Goal: Information Seeking & Learning: Learn about a topic

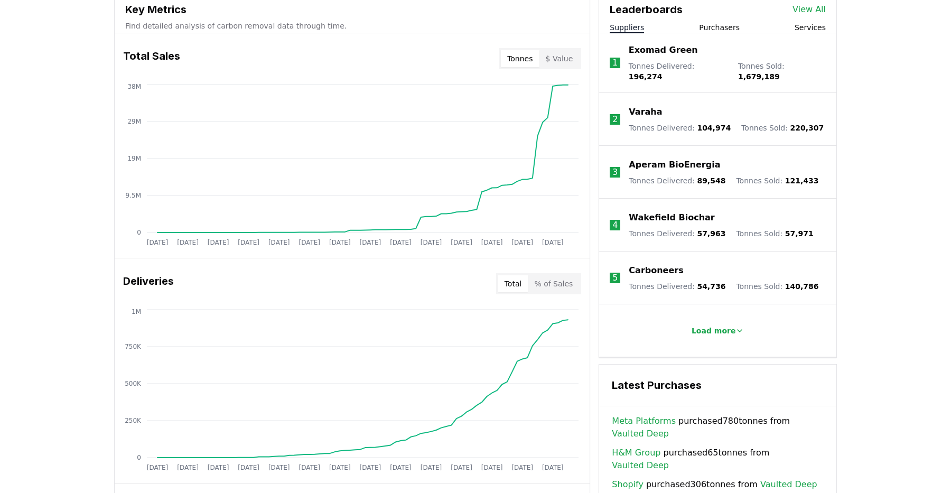
scroll to position [390, 0]
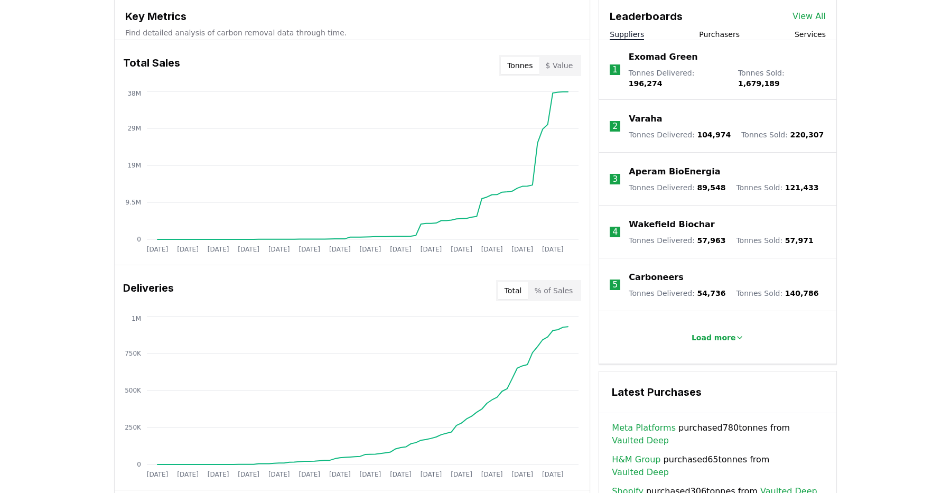
click at [564, 55] on div "Tonnes $ Value" at bounding box center [540, 65] width 82 height 21
click at [564, 62] on button "$ Value" at bounding box center [559, 65] width 40 height 17
click at [505, 72] on button "Tonnes" at bounding box center [520, 65] width 38 height 17
click at [564, 66] on button "$ Value" at bounding box center [559, 65] width 40 height 17
click at [557, 285] on button "% of Sales" at bounding box center [553, 290] width 51 height 17
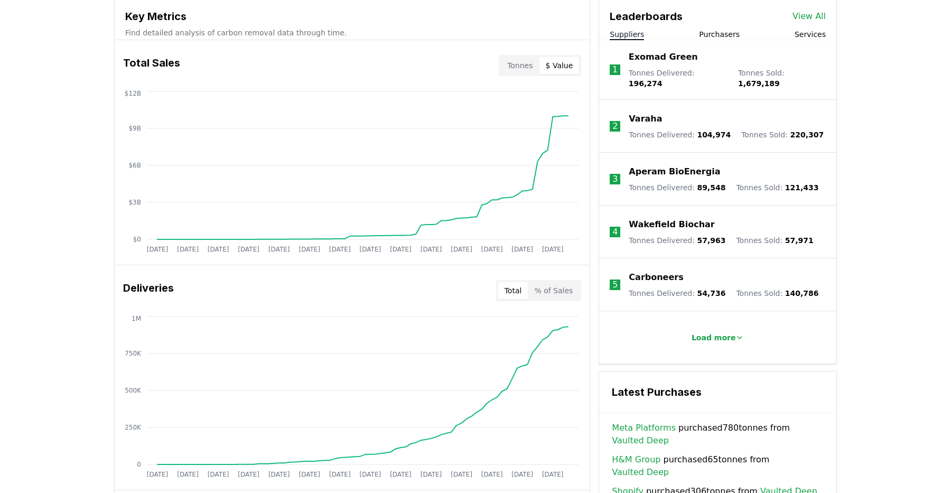
click at [515, 288] on button "Total" at bounding box center [513, 290] width 30 height 17
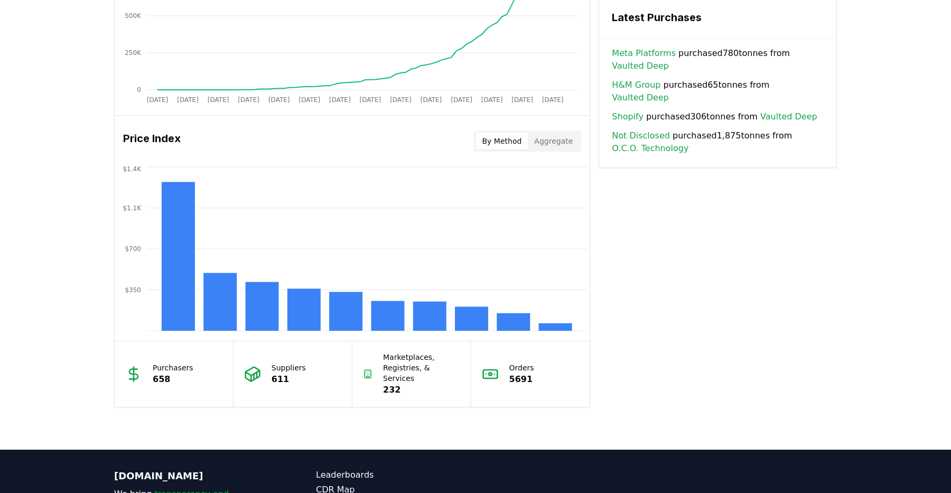
scroll to position [806, 0]
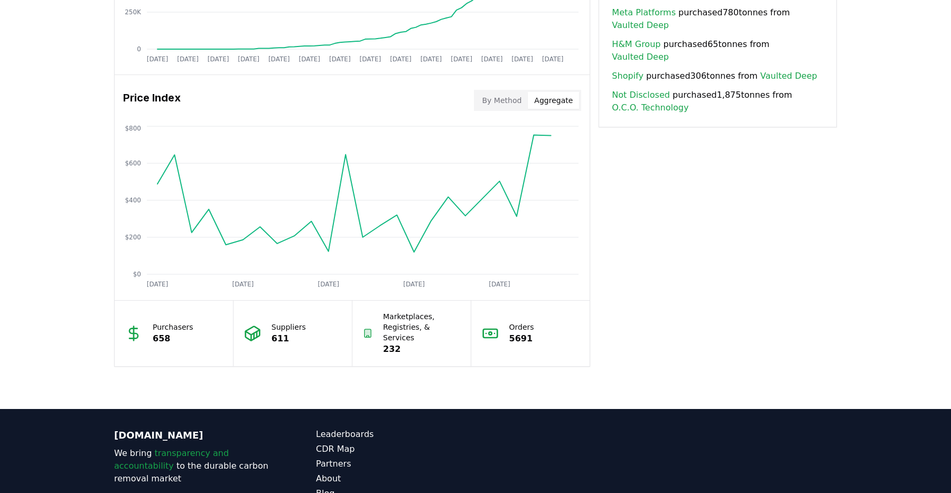
click at [566, 104] on button "Aggregate" at bounding box center [553, 100] width 51 height 17
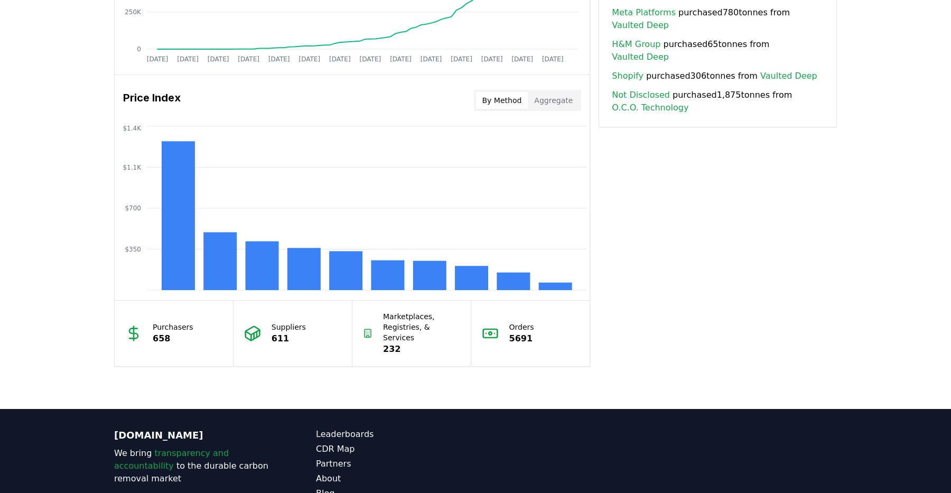
click at [510, 102] on button "By Method" at bounding box center [502, 100] width 52 height 17
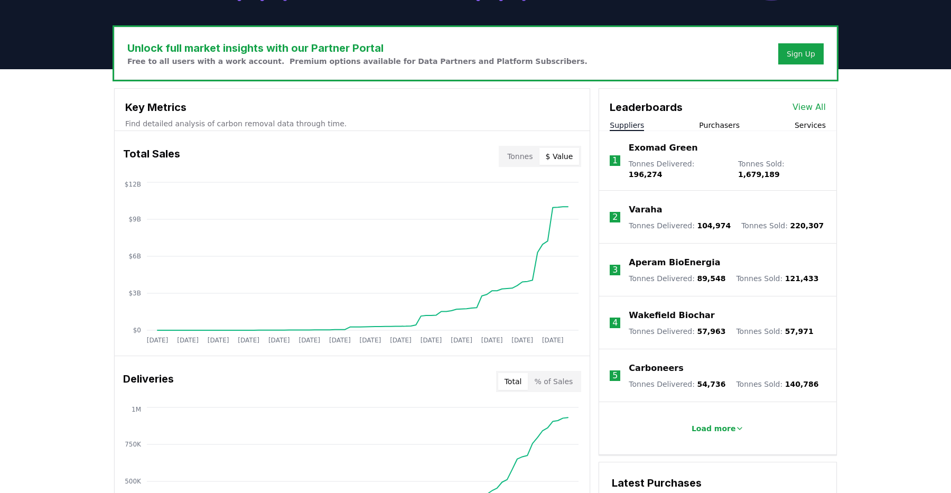
scroll to position [297, 0]
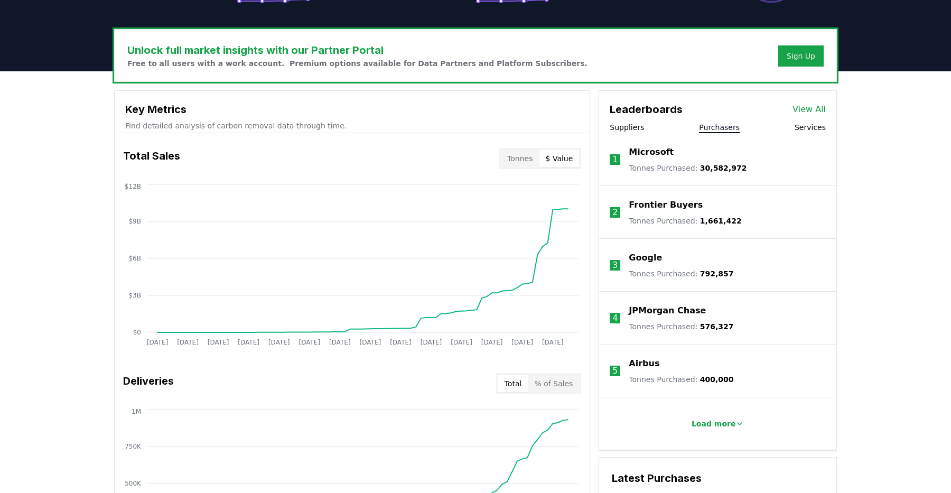
click at [716, 125] on button "Purchasers" at bounding box center [719, 127] width 41 height 11
click at [638, 128] on button "Suppliers" at bounding box center [627, 127] width 34 height 11
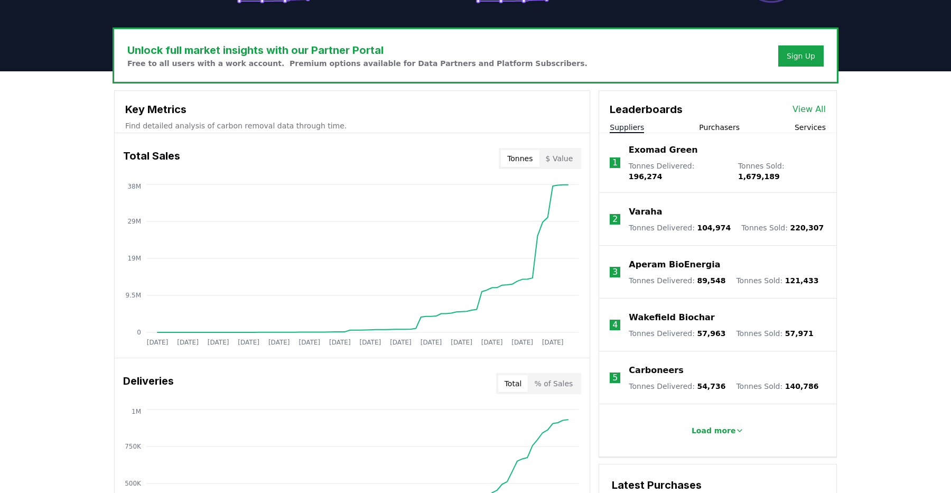
click at [518, 160] on button "Tonnes" at bounding box center [520, 158] width 38 height 17
click at [559, 157] on button "$ Value" at bounding box center [559, 158] width 40 height 17
click at [523, 158] on button "Tonnes" at bounding box center [520, 158] width 38 height 17
click at [555, 158] on button "$ Value" at bounding box center [559, 158] width 40 height 17
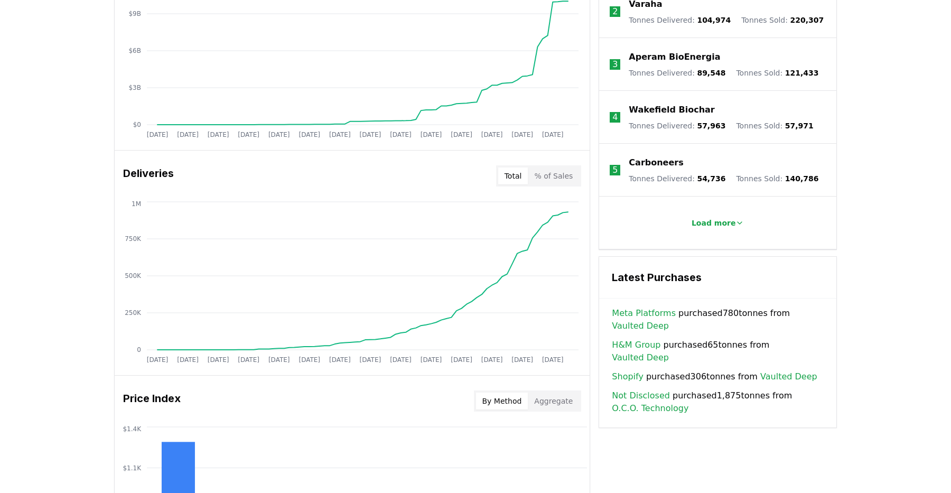
scroll to position [523, 0]
